Goal: Task Accomplishment & Management: Use online tool/utility

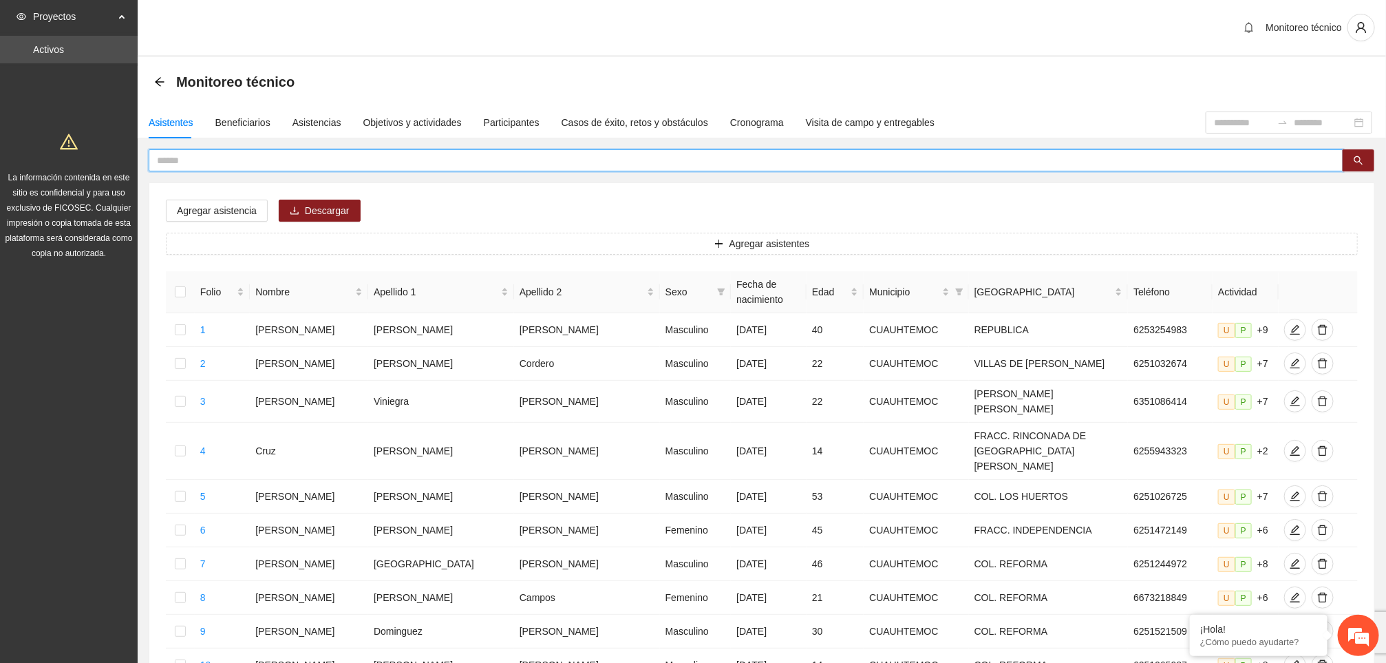
click at [234, 160] on input "text" at bounding box center [740, 160] width 1167 height 15
type input "**********"
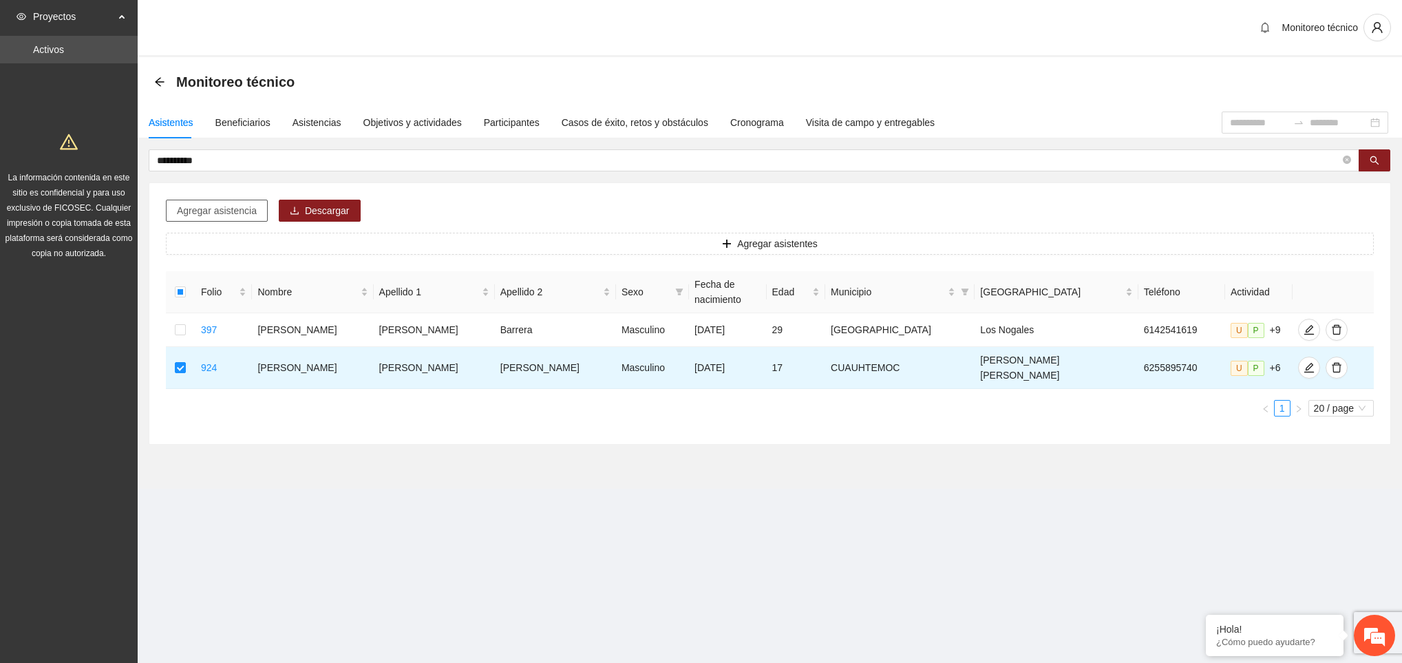
click at [222, 215] on span "Agregar asistencia" at bounding box center [217, 210] width 80 height 15
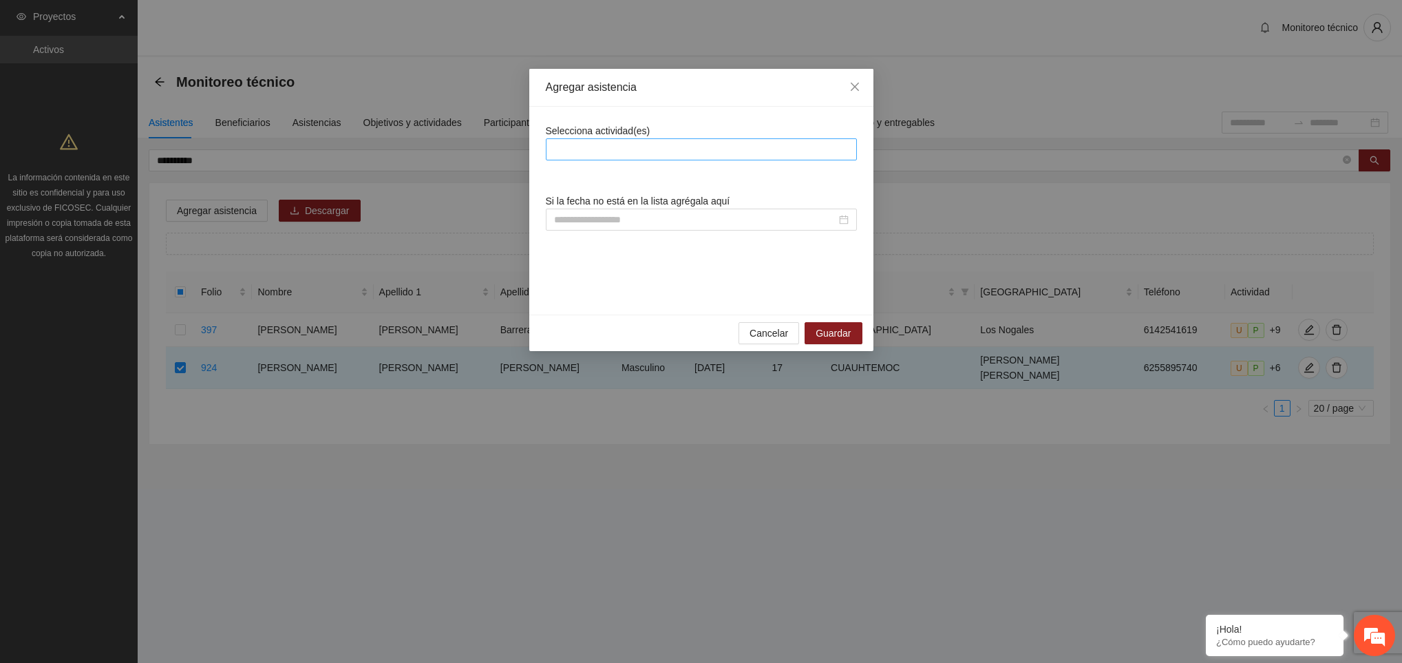
click at [637, 149] on div at bounding box center [701, 149] width 304 height 17
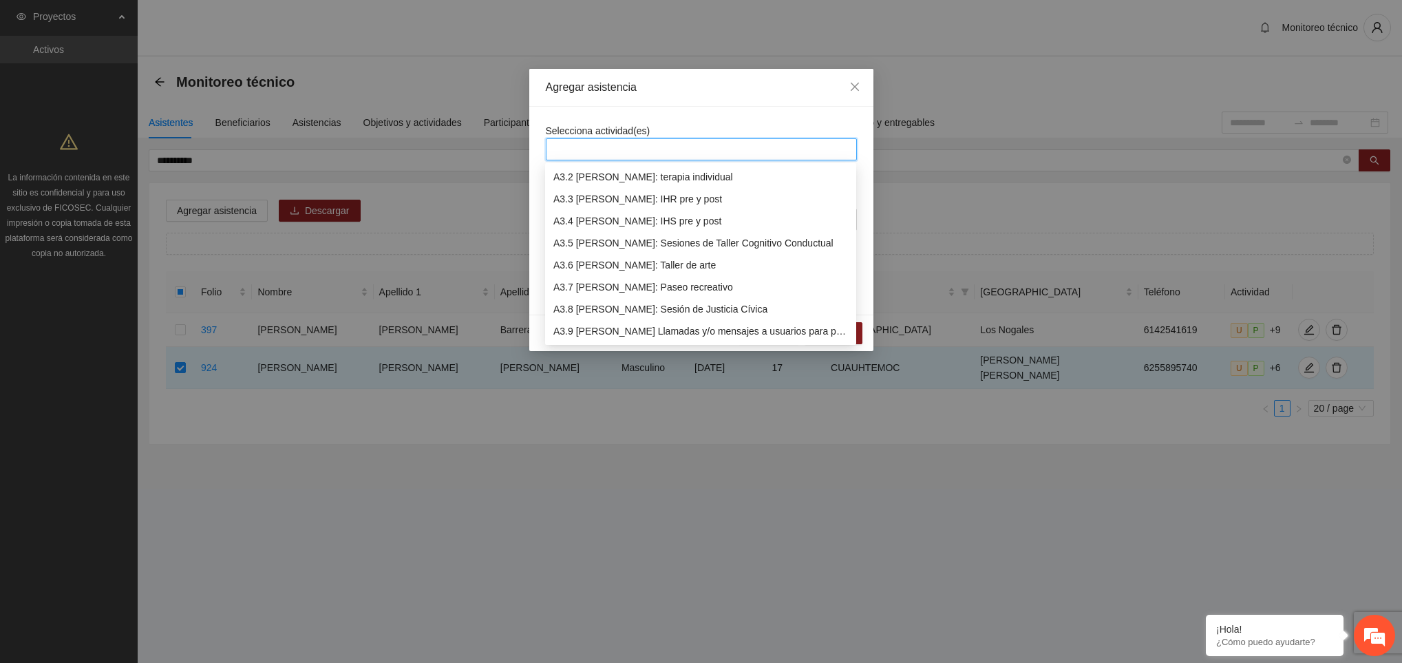
scroll to position [727, 0]
click at [648, 308] on div "A3.9 [PERSON_NAME] Llamadas y/o mensajes a usuarios para programación, seguimie…" at bounding box center [700, 308] width 295 height 15
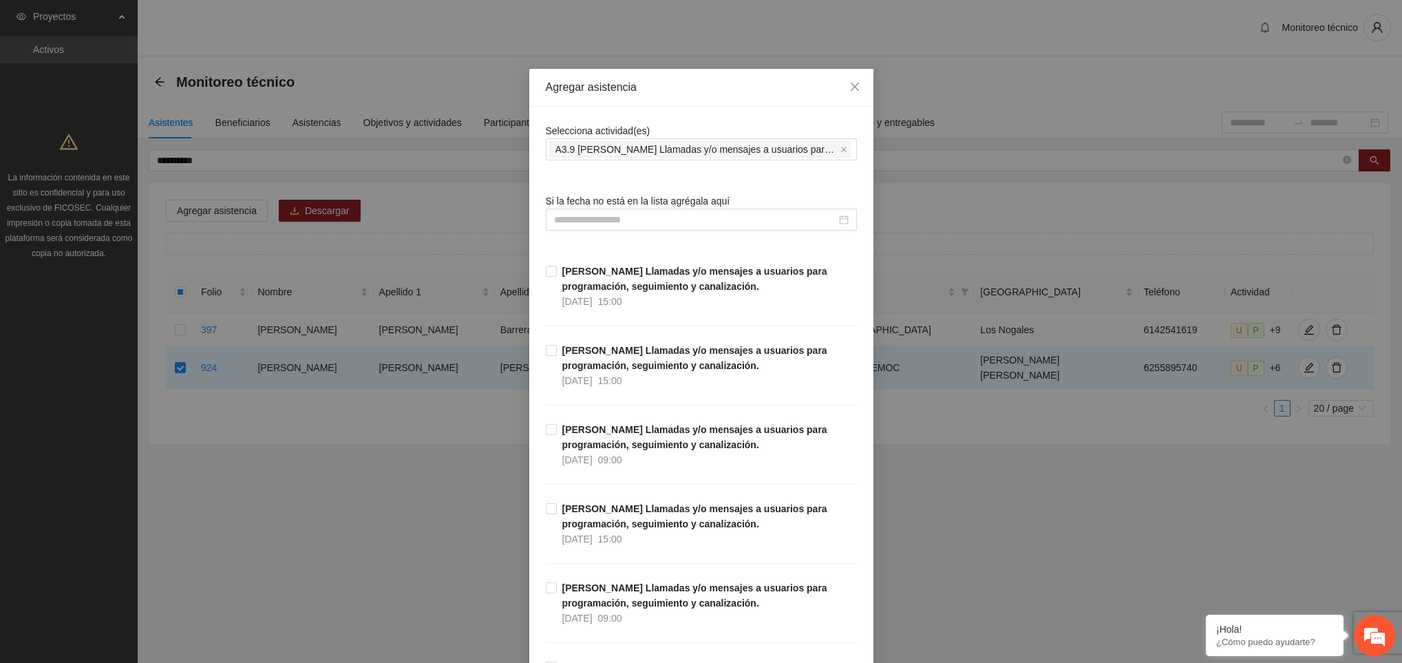
click at [638, 226] on input at bounding box center [695, 219] width 282 height 15
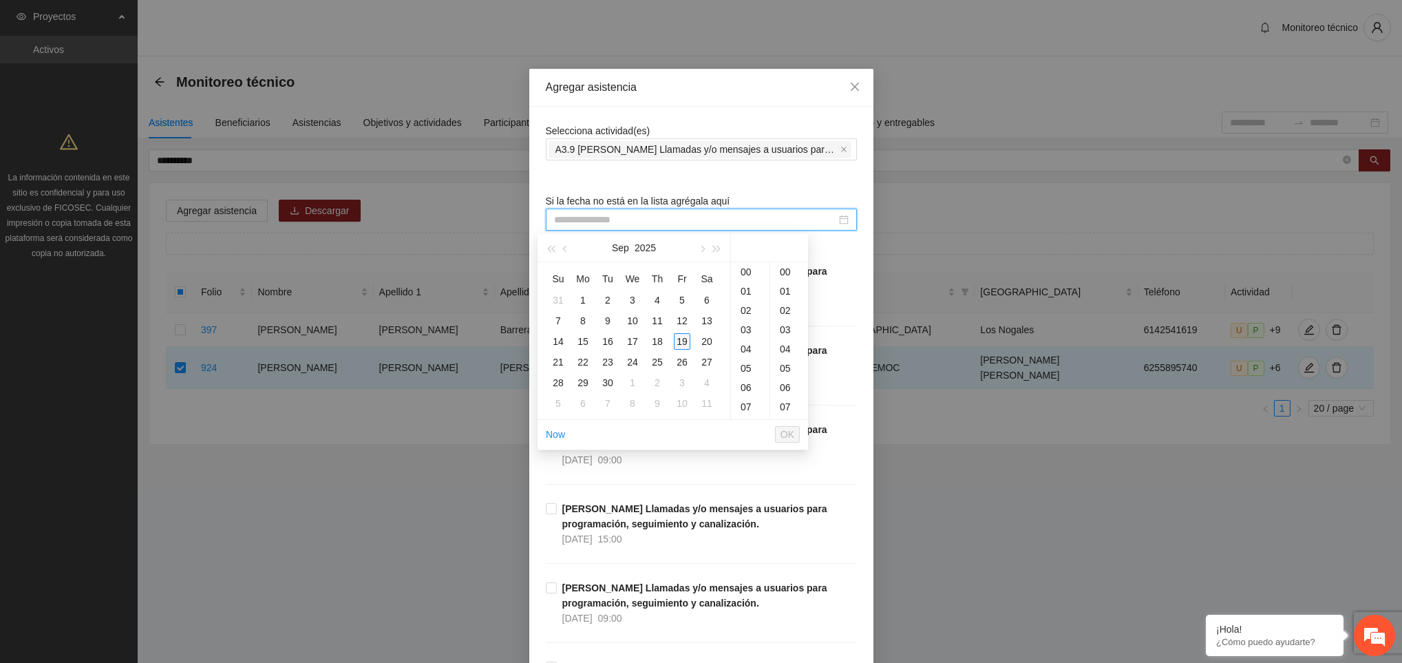
click at [677, 341] on div "19" at bounding box center [682, 341] width 17 height 17
click at [746, 385] on div "08" at bounding box center [750, 384] width 39 height 19
click at [781, 385] on div "19" at bounding box center [789, 381] width 38 height 19
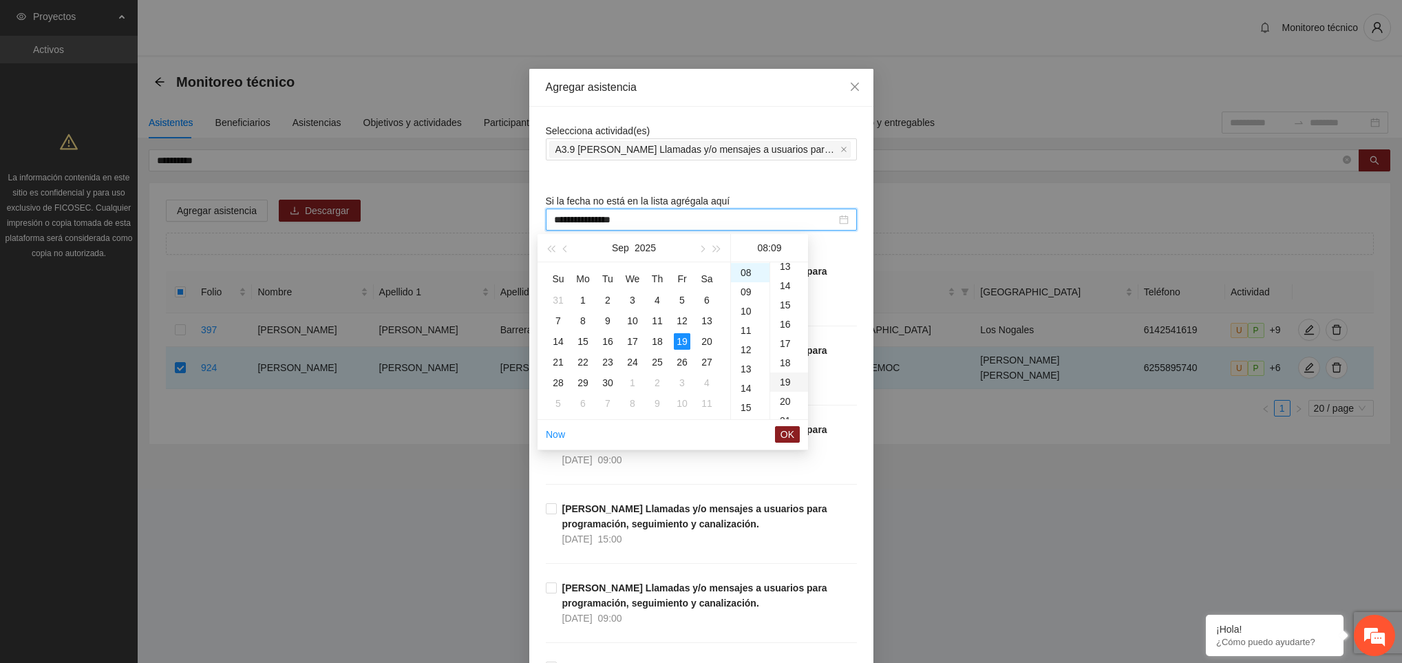
type input "**********"
click at [785, 432] on span "OK" at bounding box center [788, 434] width 14 height 15
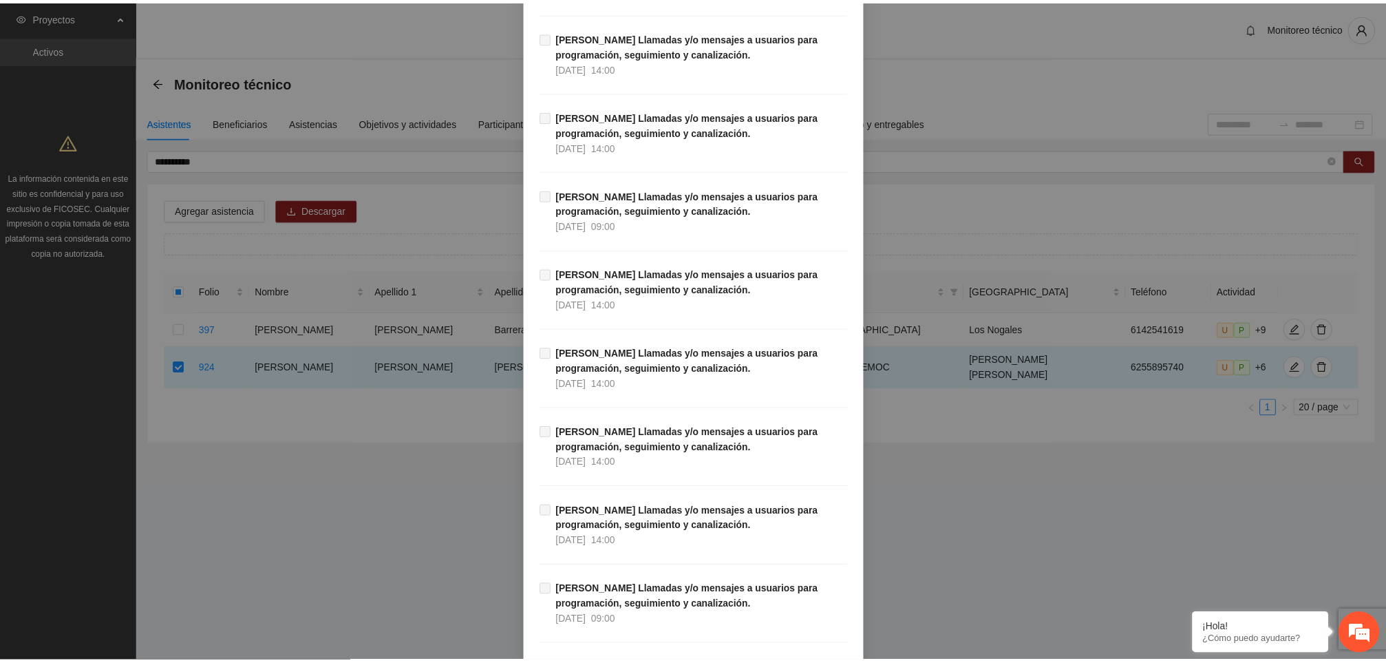
scroll to position [15519, 0]
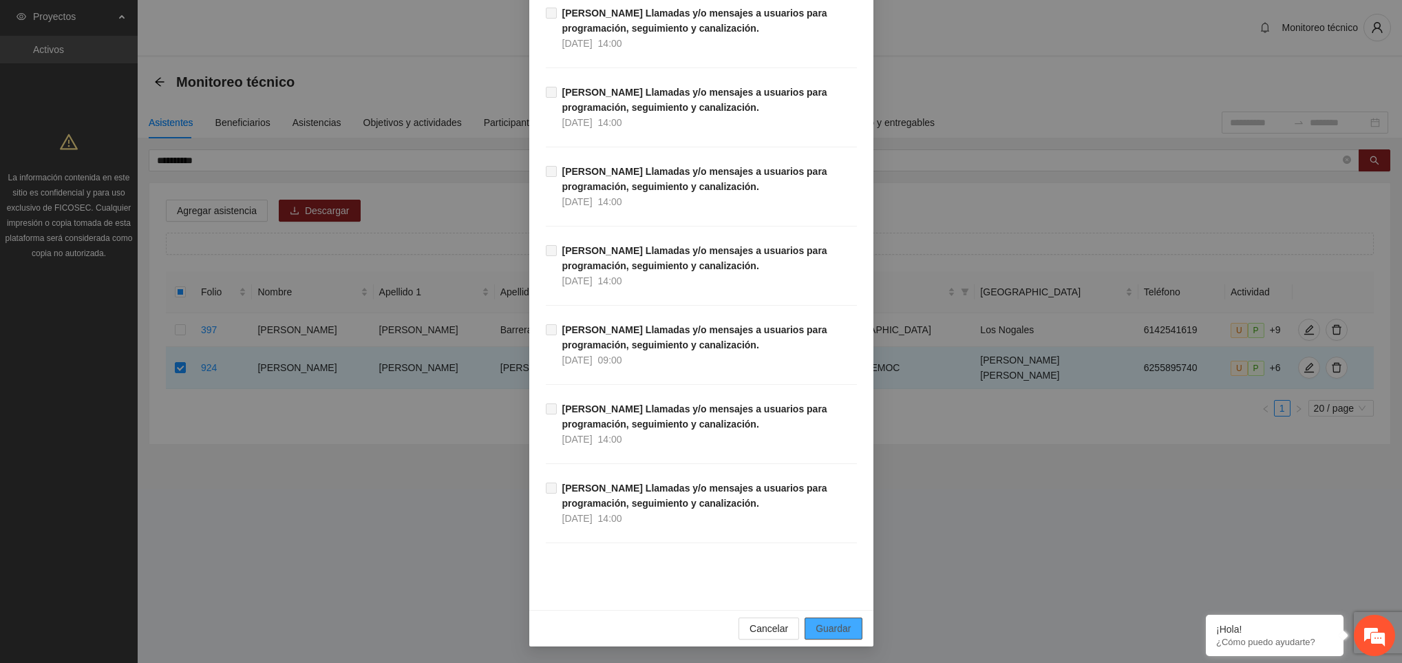
click at [820, 624] on span "Guardar" at bounding box center [833, 628] width 35 height 15
